Goal: Task Accomplishment & Management: Manage account settings

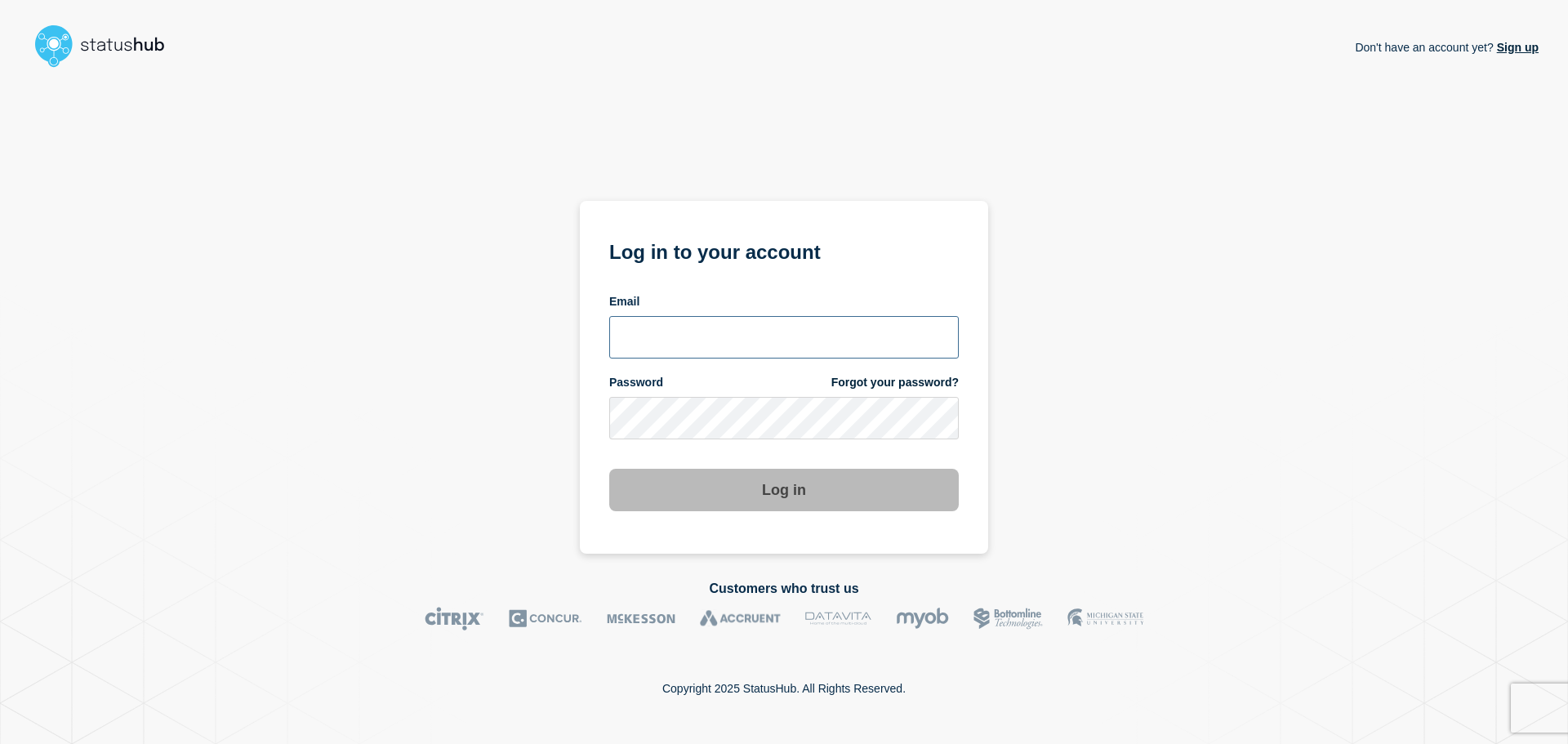
click at [691, 344] on input "email input" at bounding box center [784, 337] width 350 height 42
click at [705, 342] on input "email input" at bounding box center [784, 337] width 350 height 42
type input "jcoking@digitalfleet.com"
click at [927, 257] on h1 "Log in to your account" at bounding box center [784, 249] width 350 height 30
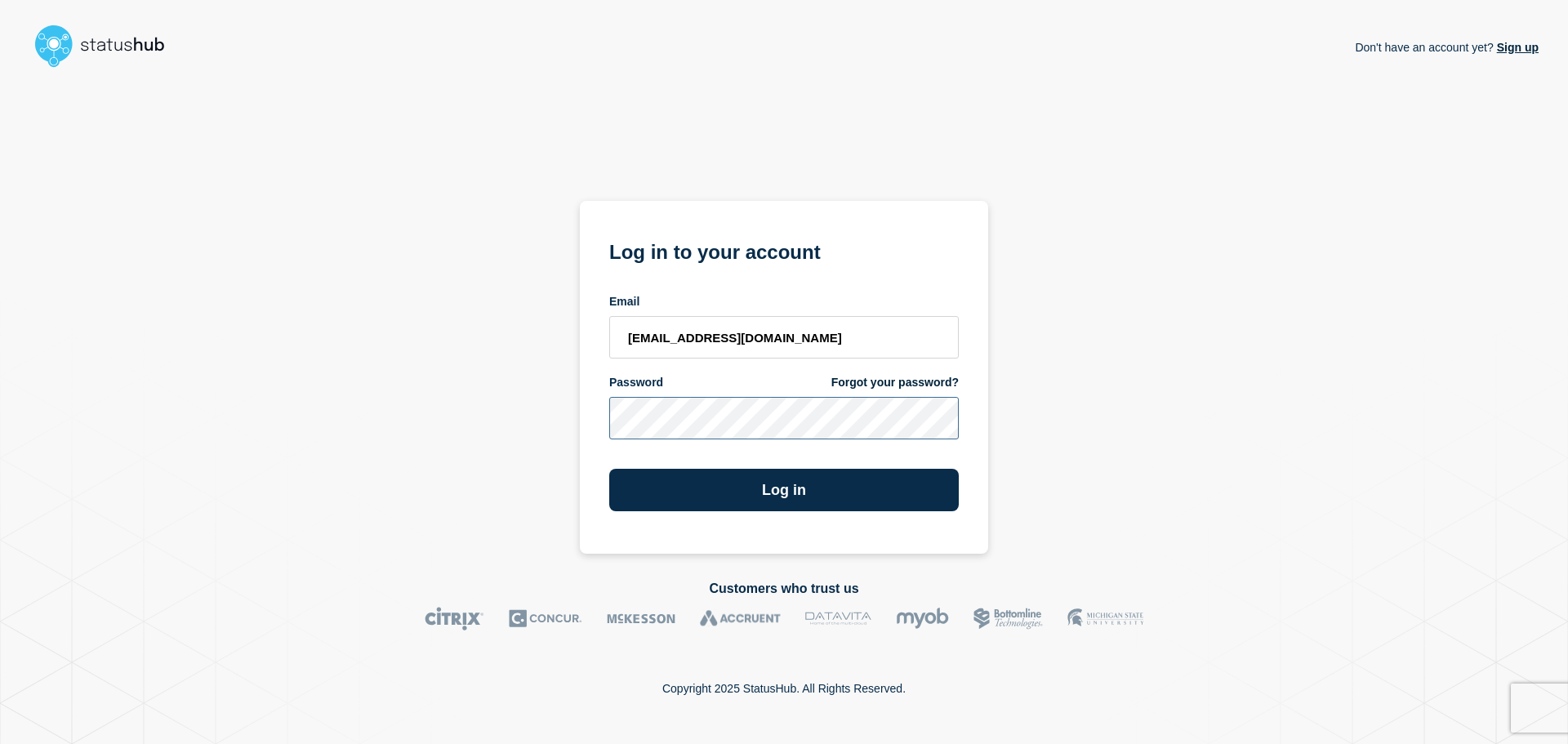
click at [610, 469] on button "Log in" at bounding box center [784, 489] width 350 height 42
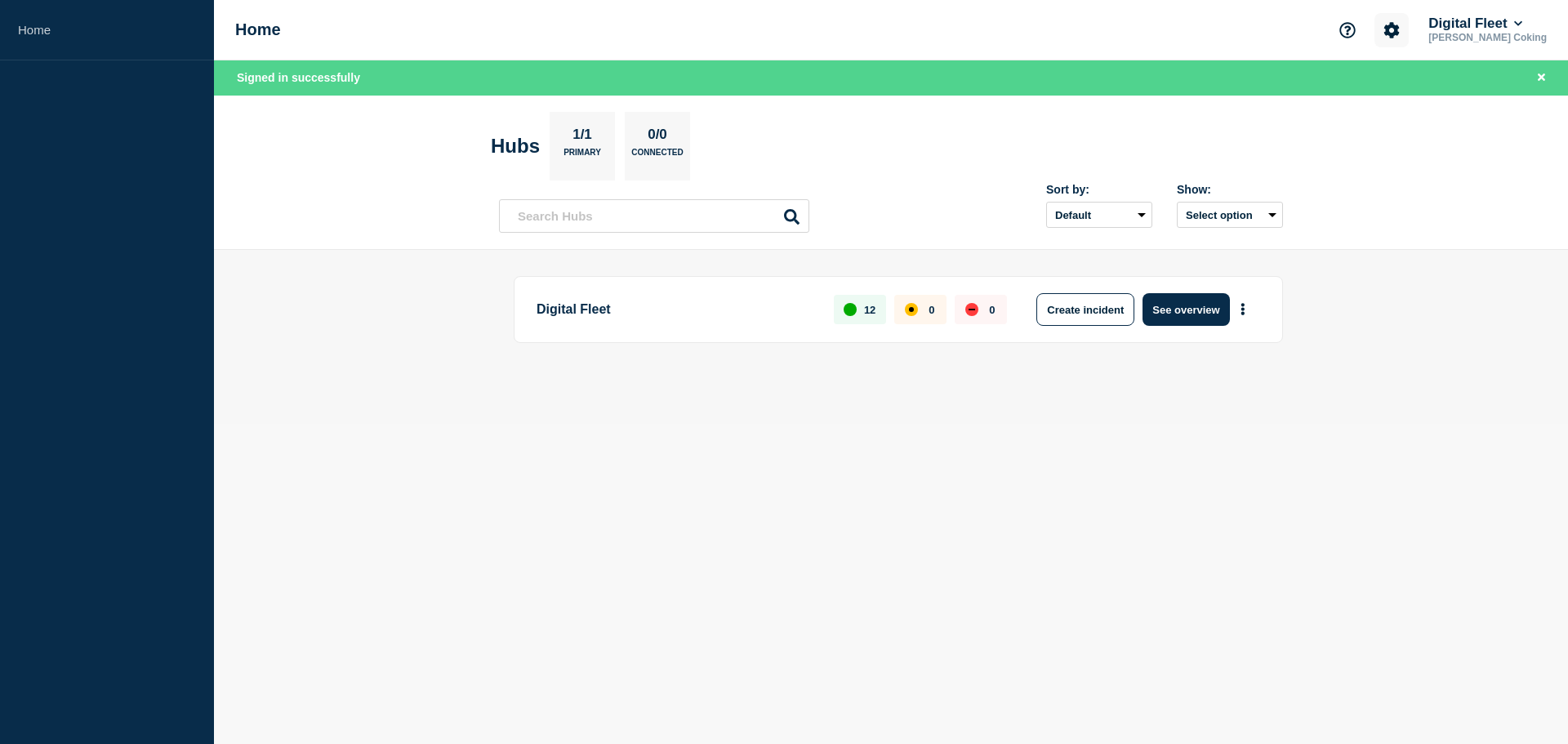
click at [1400, 30] on icon "Account settings" at bounding box center [1392, 30] width 16 height 16
click at [1387, 135] on link "Billing" at bounding box center [1388, 137] width 33 height 14
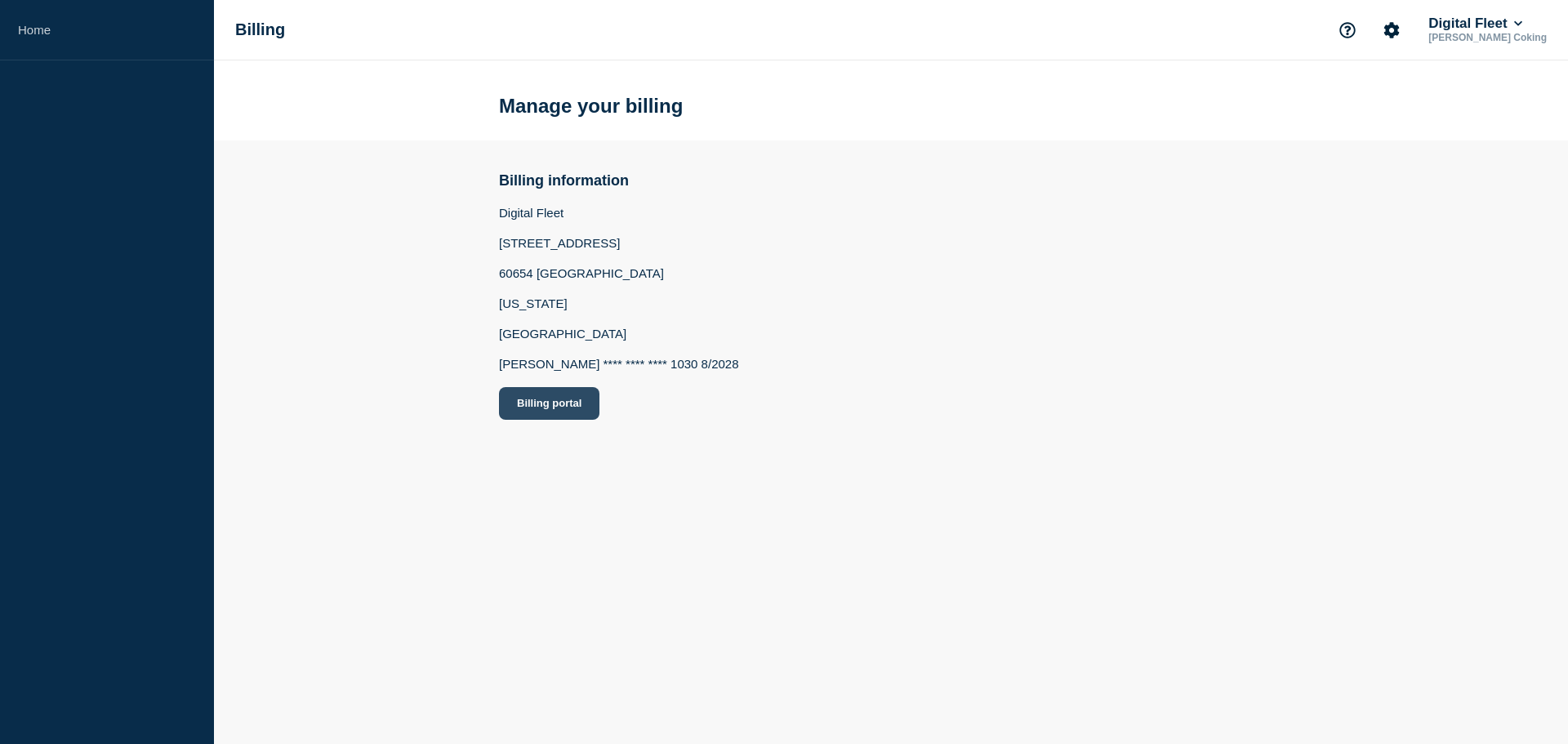
click at [537, 411] on button "Billing portal" at bounding box center [549, 404] width 100 height 33
